Goal: Information Seeking & Learning: Learn about a topic

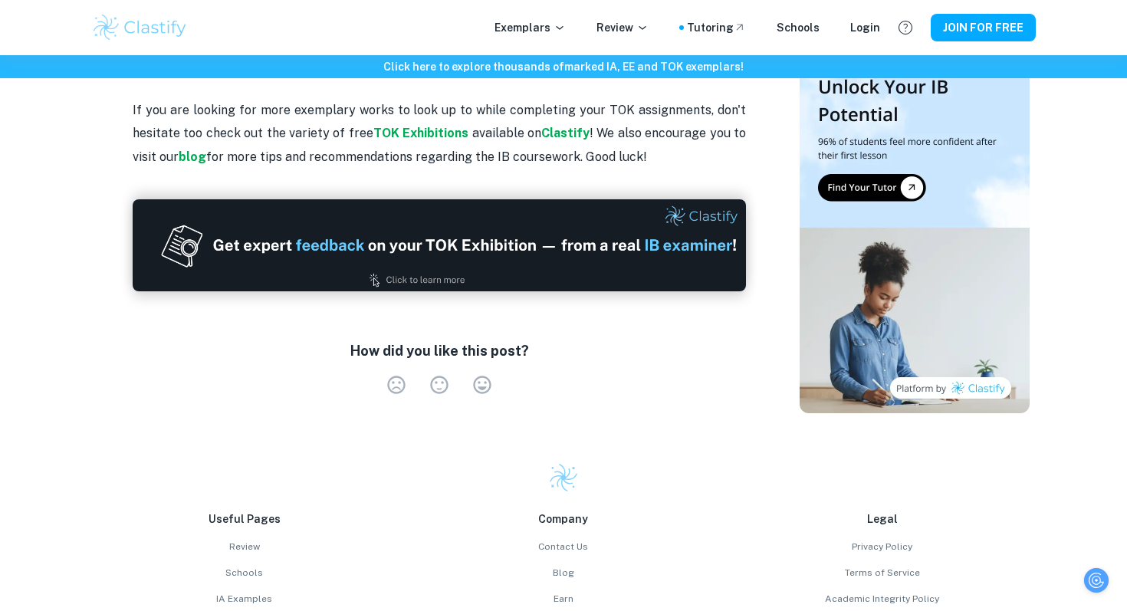
scroll to position [1997, 0]
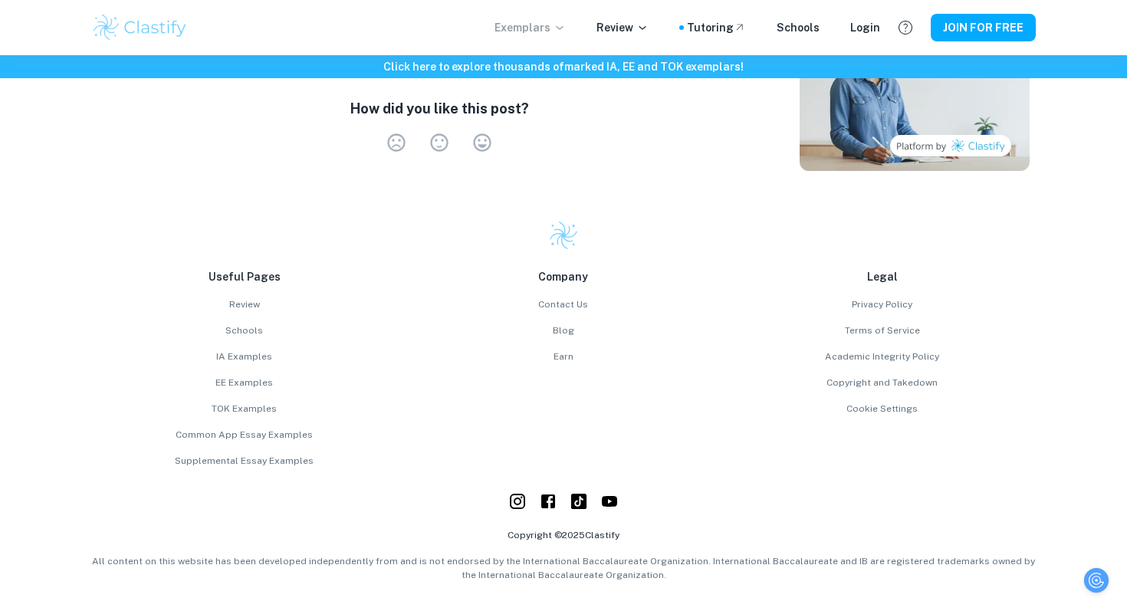
click at [550, 28] on p "Exemplars" at bounding box center [529, 27] width 71 height 17
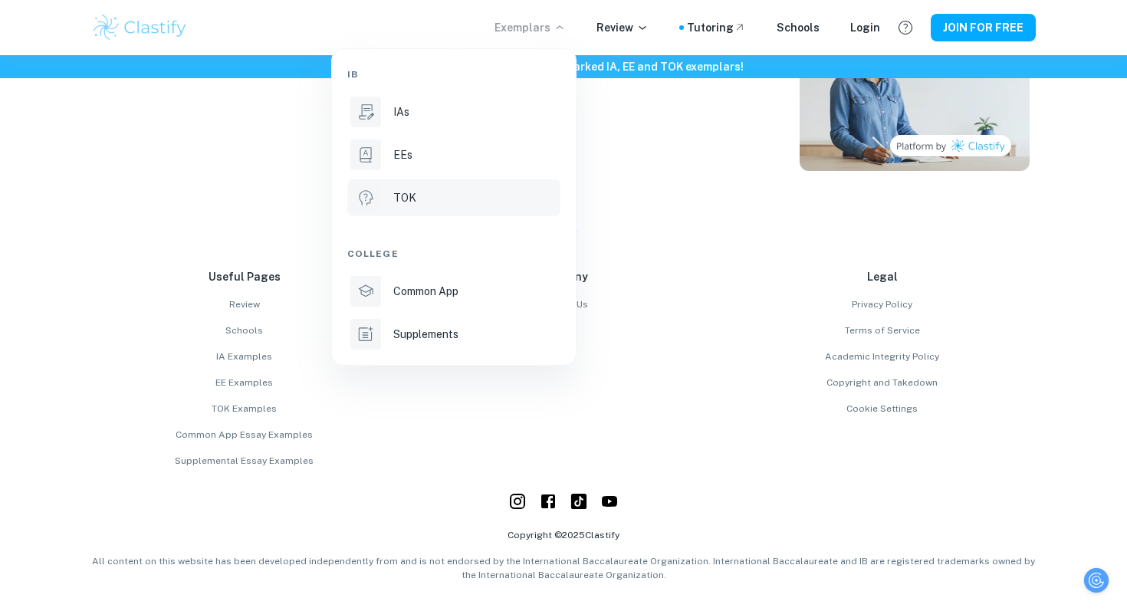
click at [441, 194] on div "TOK" at bounding box center [475, 197] width 164 height 17
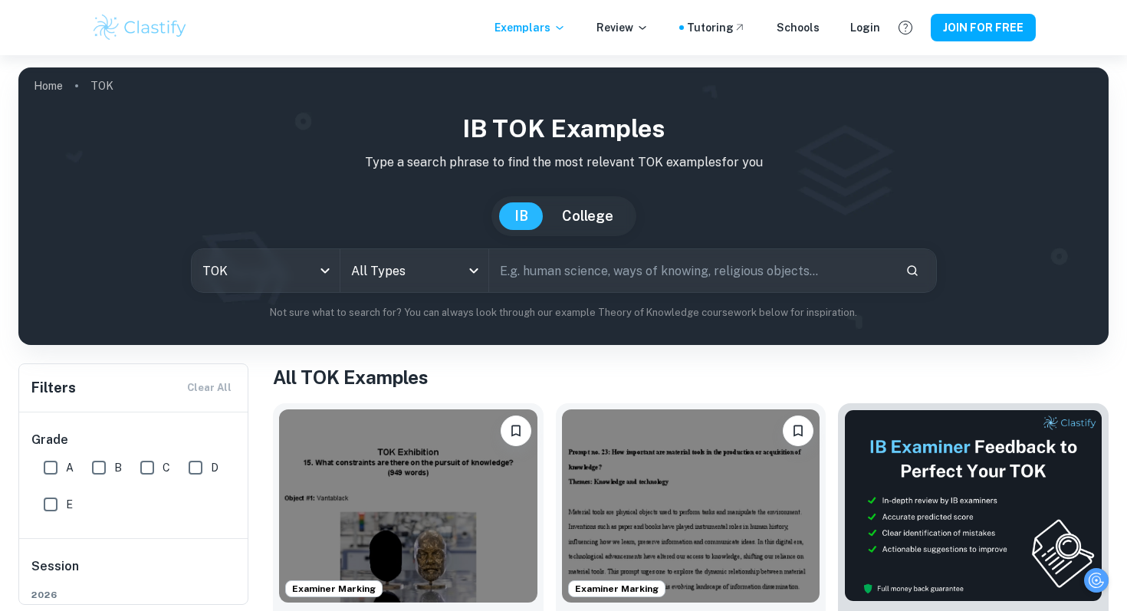
click at [558, 283] on input "text" at bounding box center [691, 270] width 404 height 43
type input "exhibition"
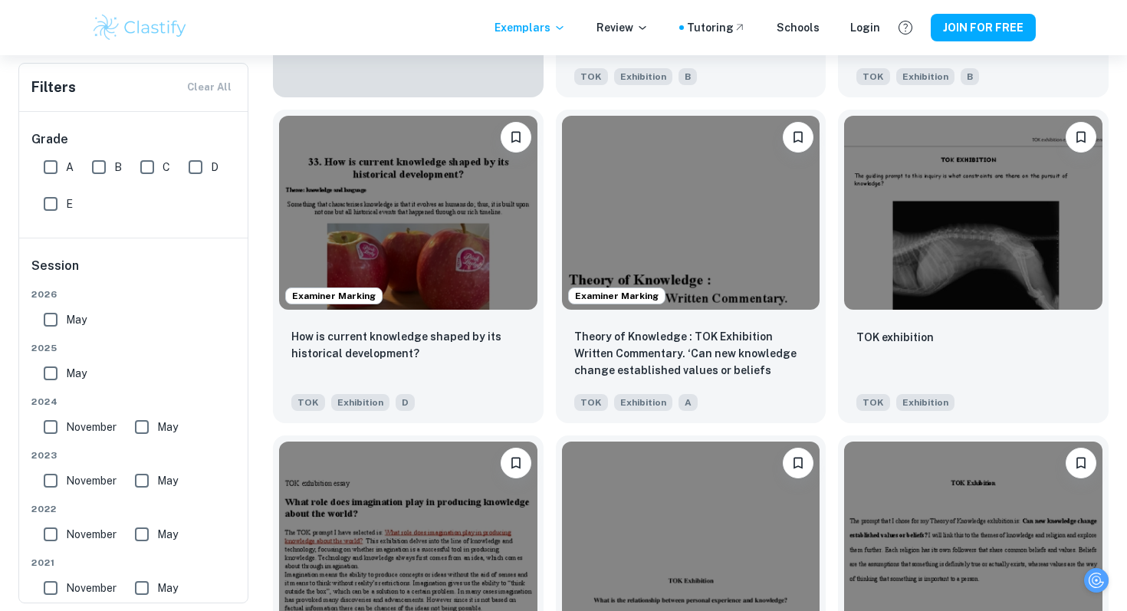
scroll to position [1272, 0]
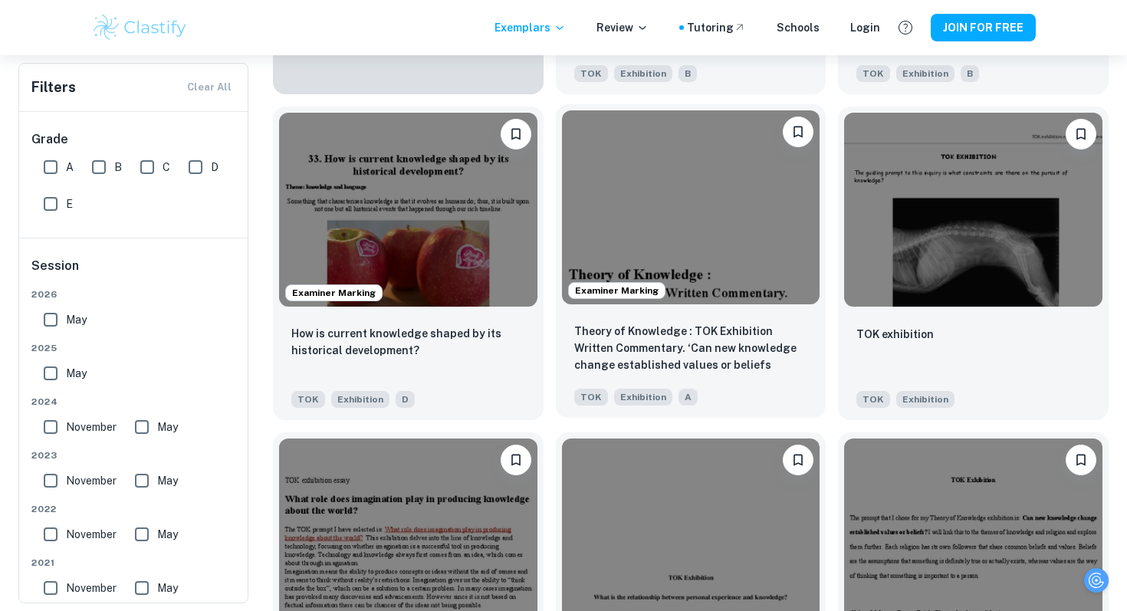
click at [635, 214] on img at bounding box center [691, 206] width 258 height 193
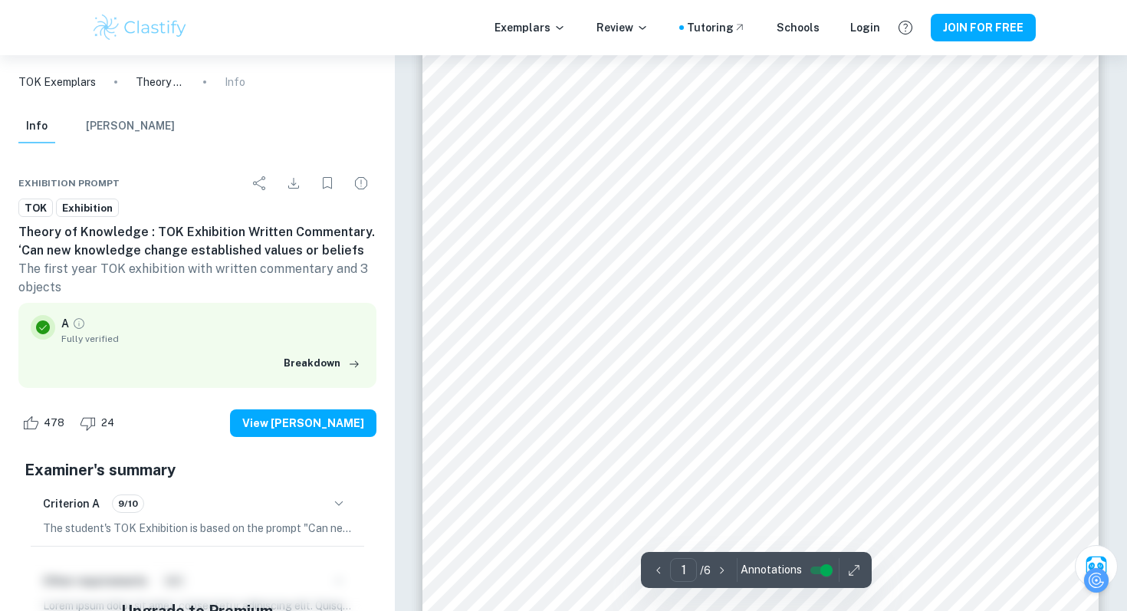
scroll to position [240, 0]
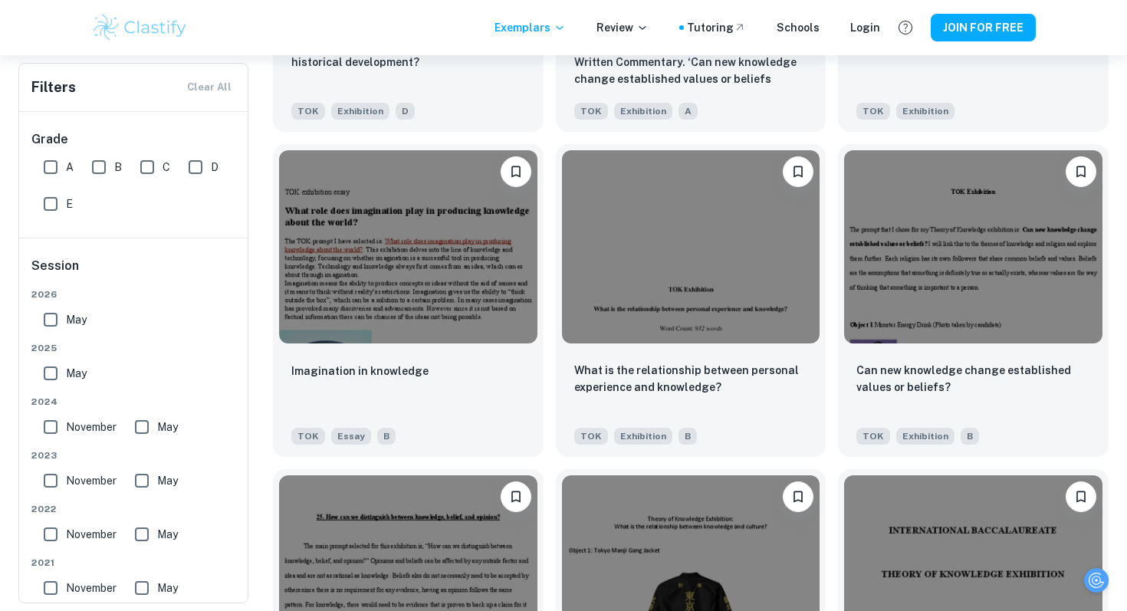
scroll to position [1567, 0]
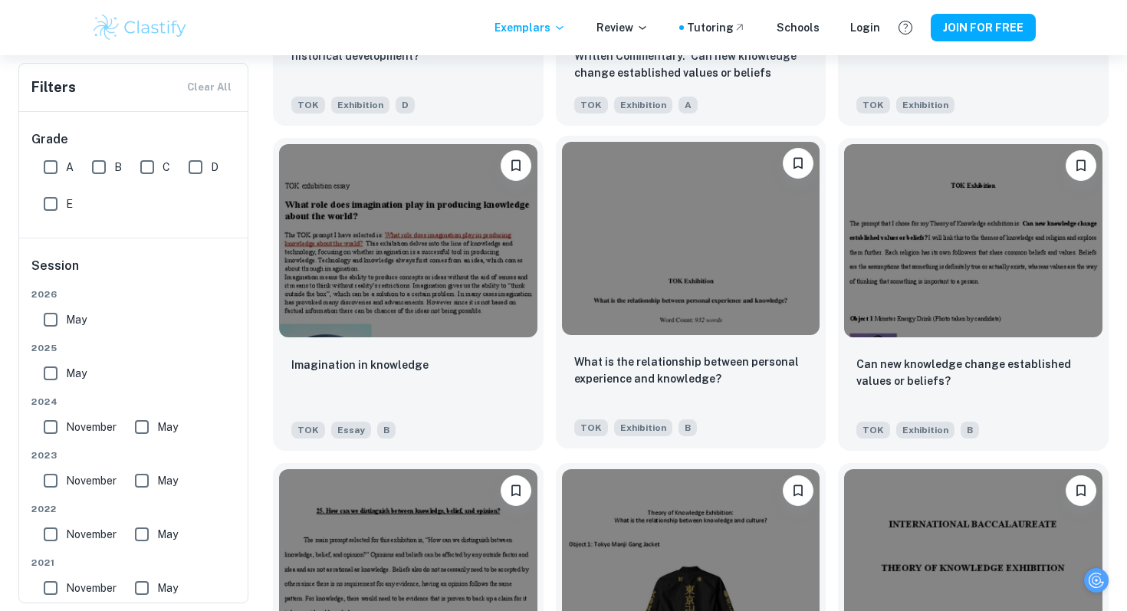
click at [681, 281] on img at bounding box center [691, 238] width 258 height 193
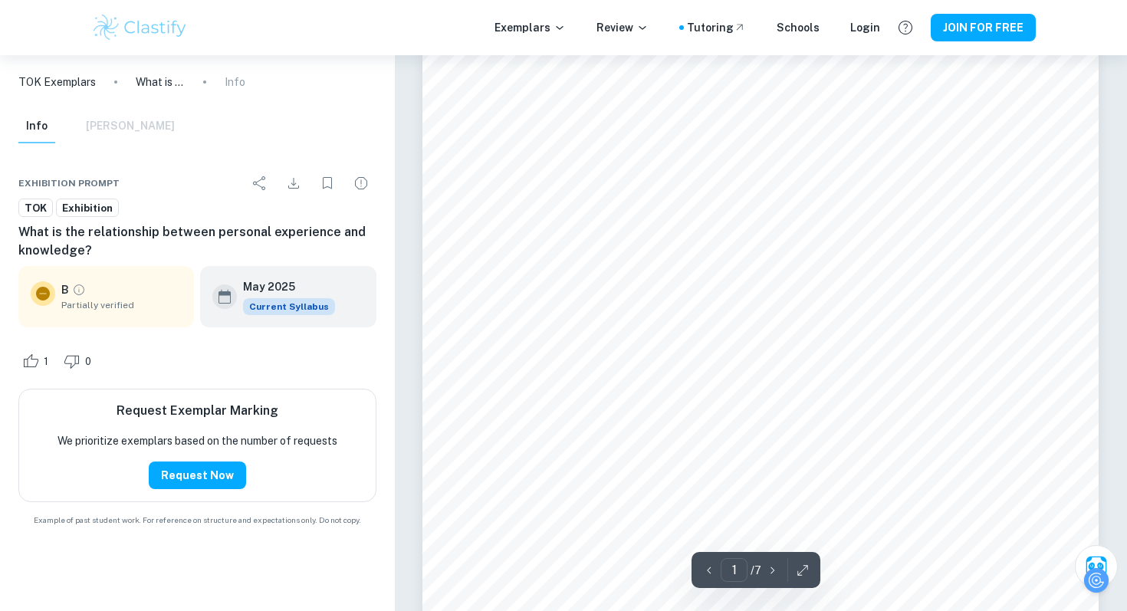
scroll to position [101, 0]
